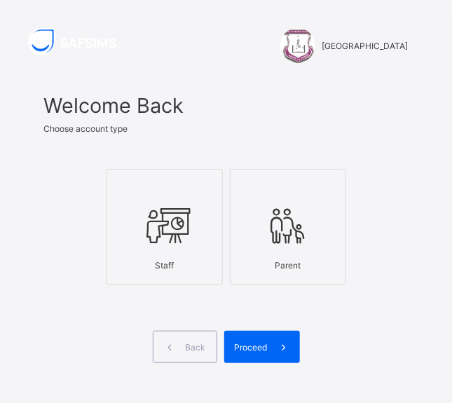
click at [185, 238] on icon at bounding box center [164, 226] width 49 height 42
click at [201, 187] on div at bounding box center [164, 186] width 101 height 21
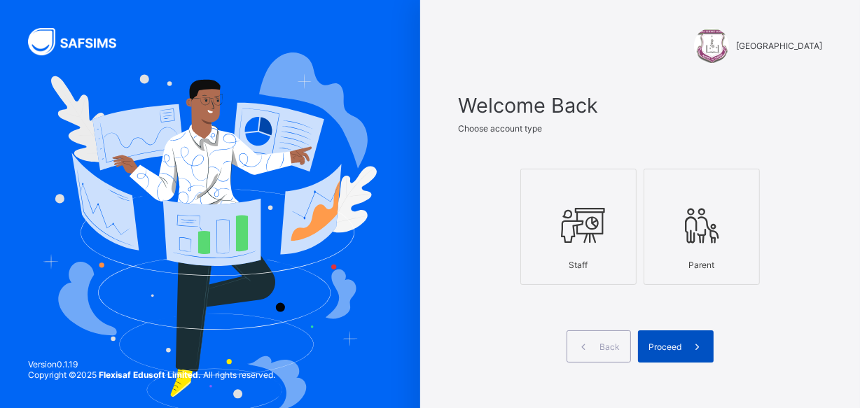
click at [451, 346] on div "Proceed" at bounding box center [676, 347] width 76 height 32
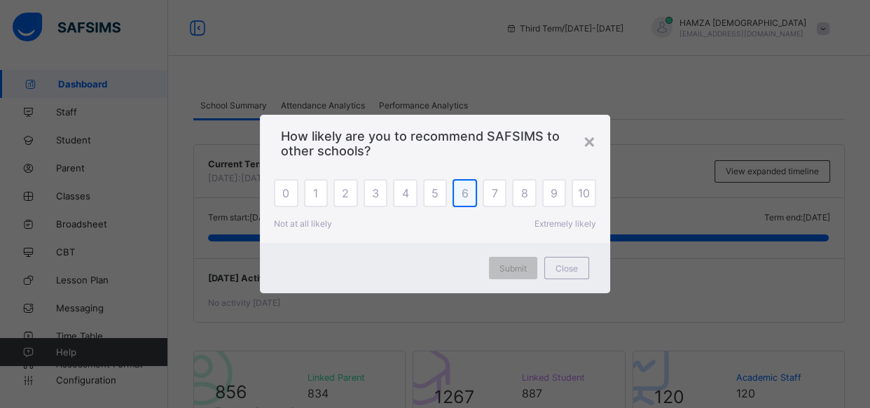
click at [451, 194] on span "6" at bounding box center [465, 193] width 7 height 14
click at [451, 272] on span "Submit" at bounding box center [512, 268] width 27 height 11
click at [451, 272] on div "[DATE] Activity No activity [DATE]" at bounding box center [519, 290] width 650 height 64
